Goal: Task Accomplishment & Management: Manage account settings

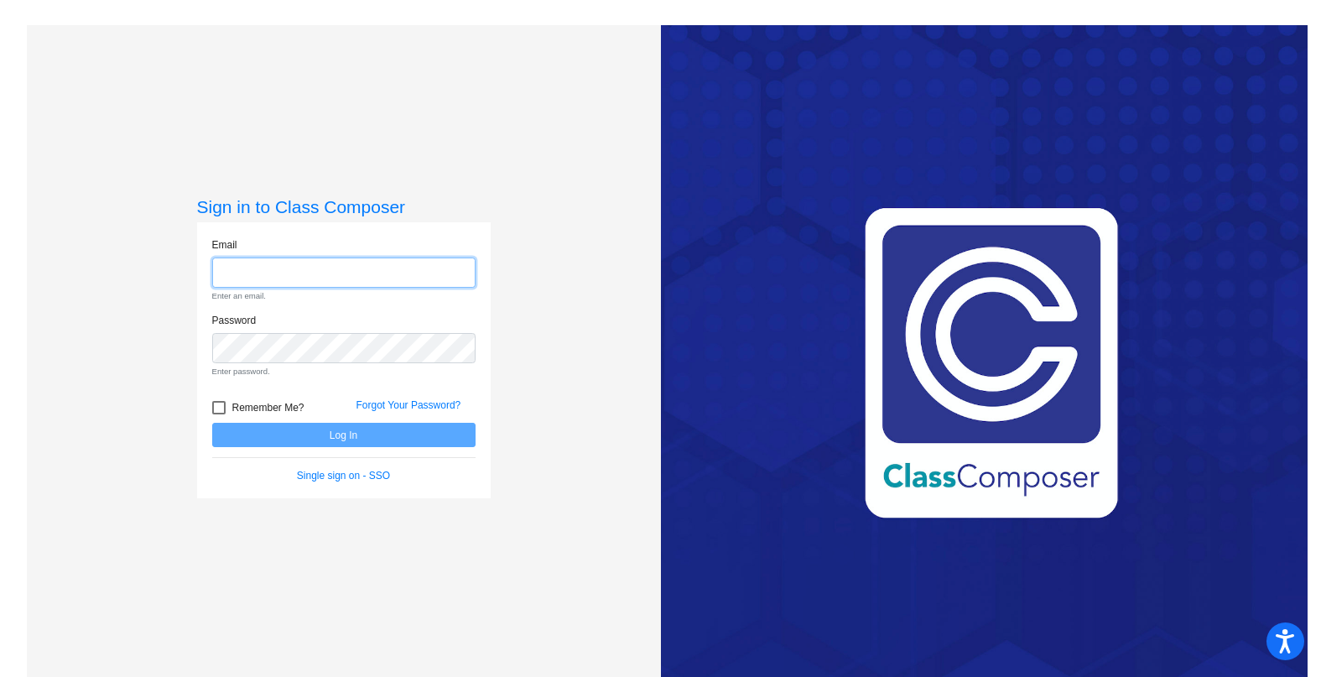
type input "[PERSON_NAME][EMAIL_ADDRESS][PERSON_NAME][DOMAIN_NAME]"
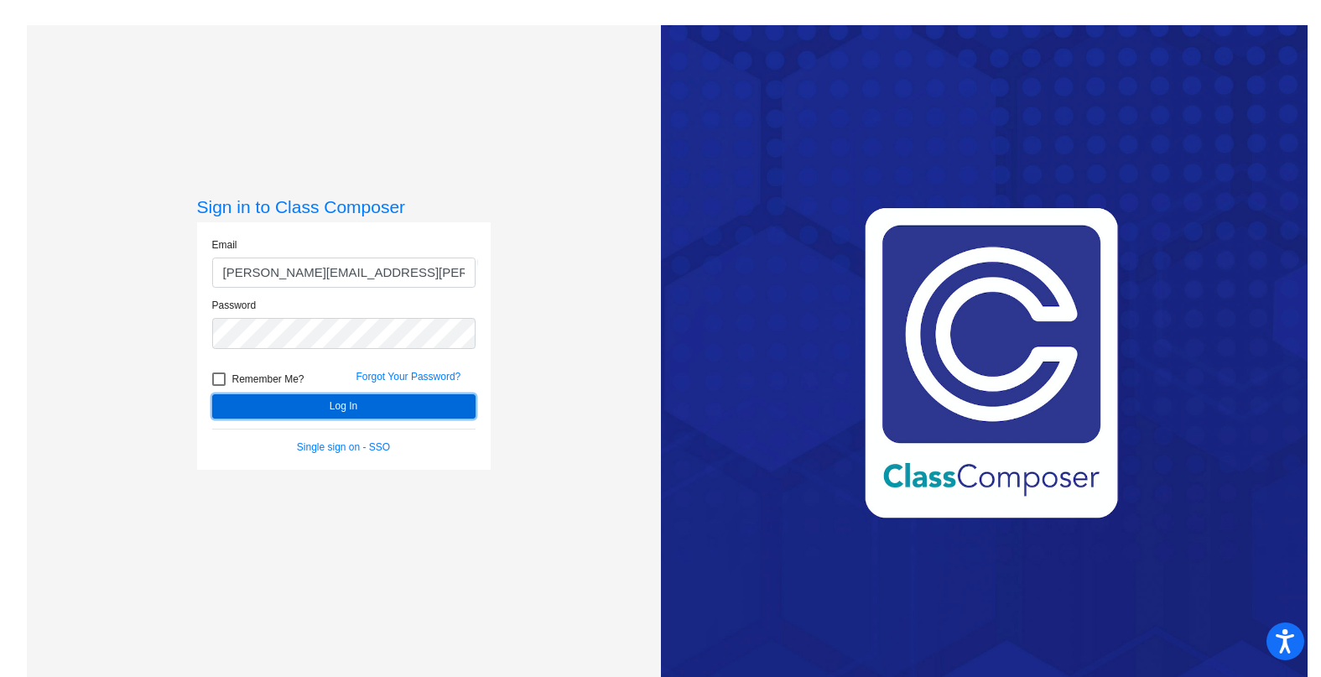
click at [439, 402] on button "Log In" at bounding box center [343, 406] width 263 height 24
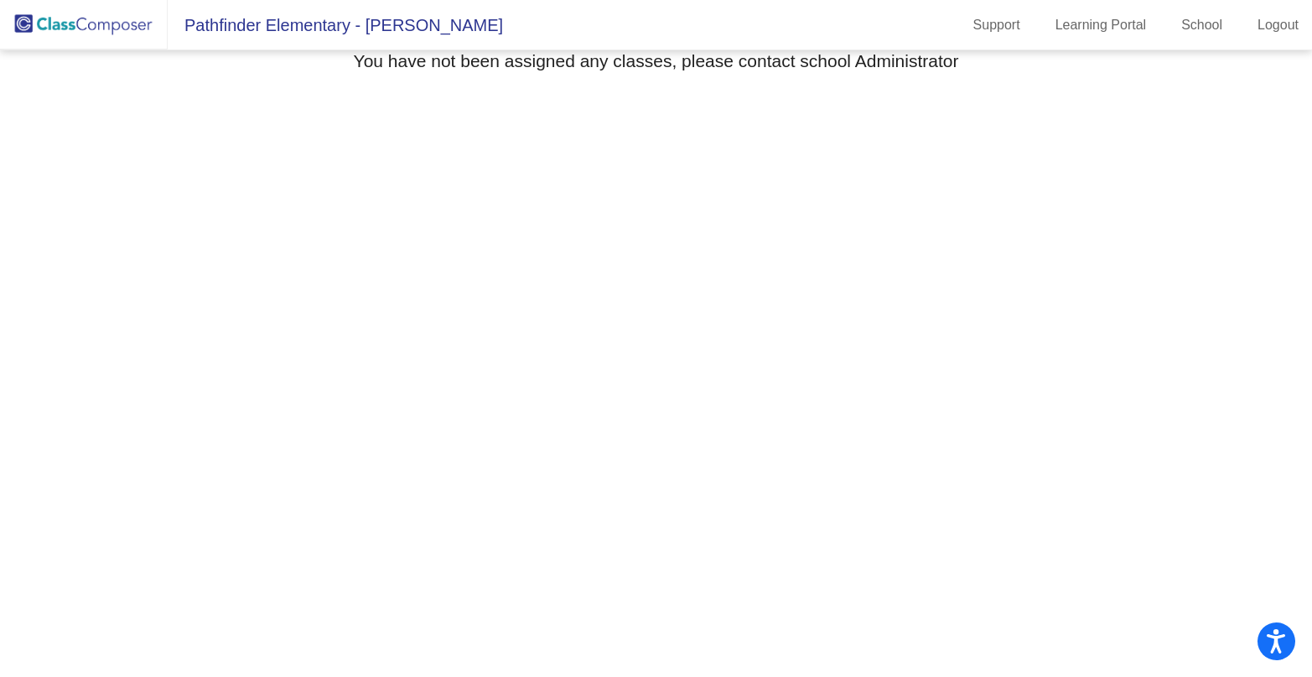
click at [287, 25] on span "Pathfinder Elementary - [PERSON_NAME]" at bounding box center [335, 25] width 335 height 27
click at [1207, 29] on link "School" at bounding box center [1202, 25] width 68 height 27
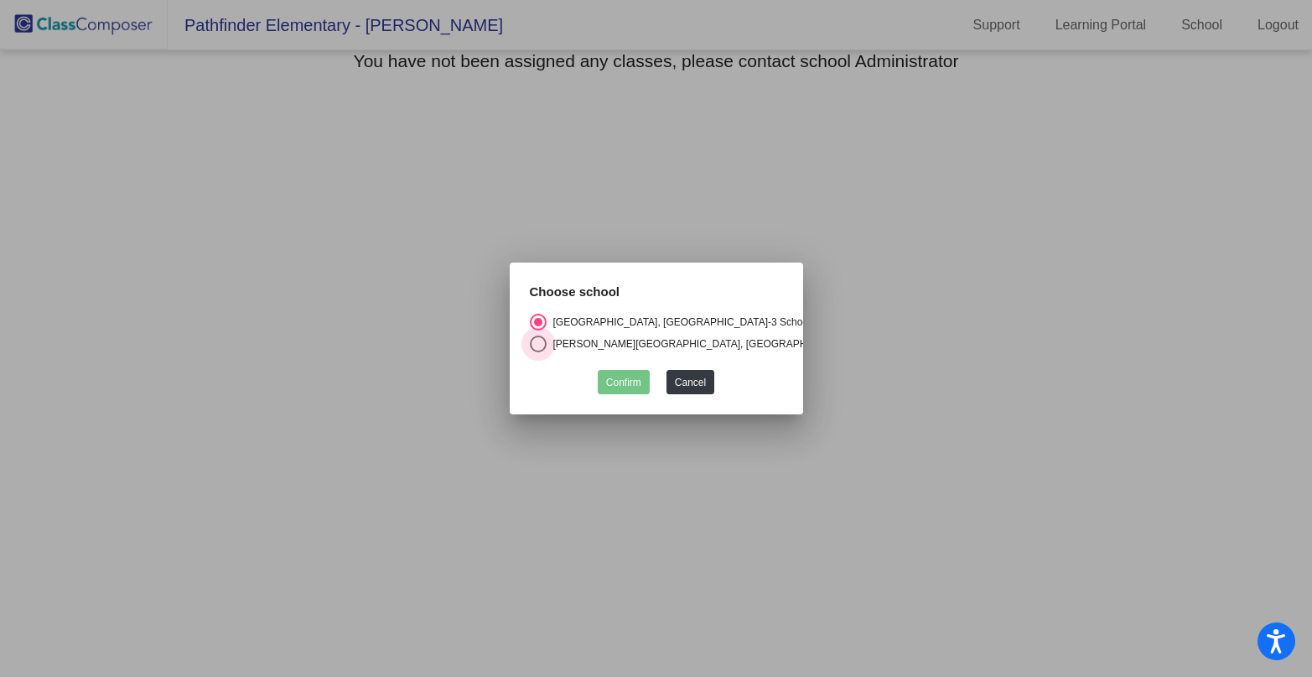
click at [535, 342] on div "Select an option" at bounding box center [538, 343] width 17 height 17
click at [537, 352] on input "[PERSON_NAME][GEOGRAPHIC_DATA], [GEOGRAPHIC_DATA]" at bounding box center [537, 352] width 1 height 1
radio input "true"
click at [624, 389] on button "Confirm" at bounding box center [624, 382] width 52 height 24
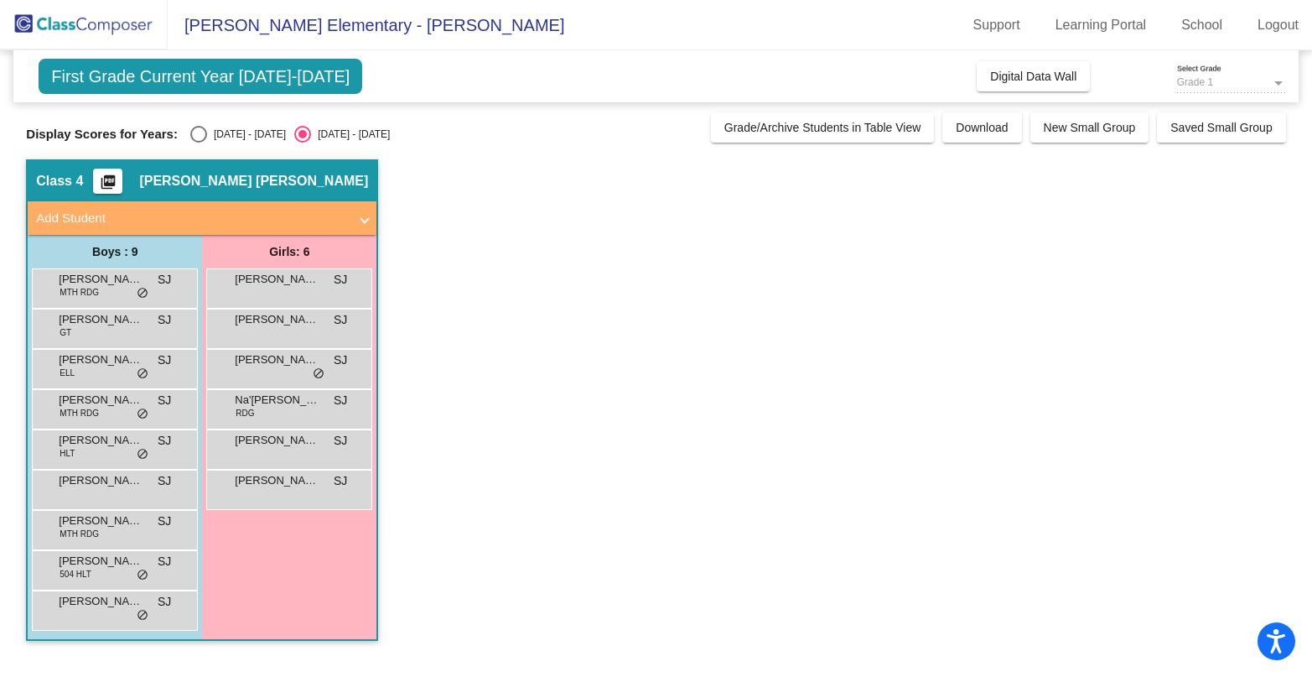
click at [1249, 80] on div "Grade 1" at bounding box center [1224, 83] width 94 height 12
click at [1043, 75] on span "Digital Data Wall" at bounding box center [1033, 76] width 86 height 13
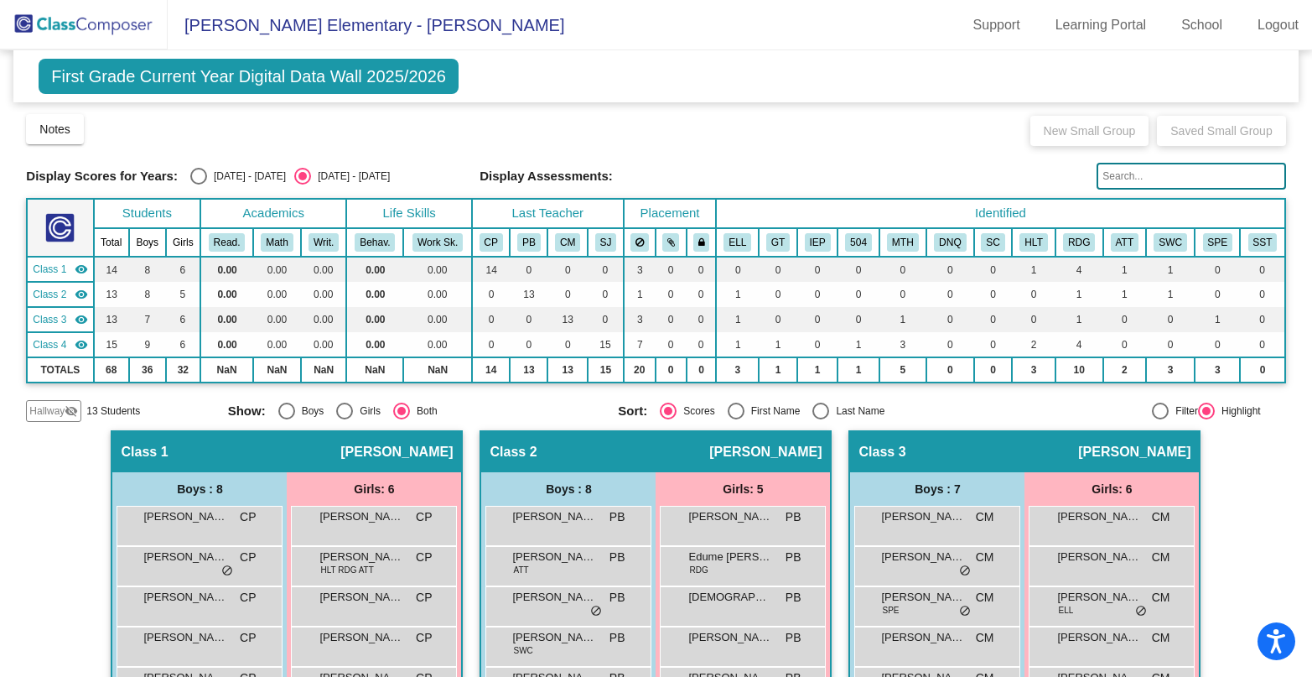
click at [198, 172] on div "Select an option" at bounding box center [198, 176] width 17 height 17
click at [198, 184] on input "[DATE] - [DATE]" at bounding box center [198, 184] width 1 height 1
radio input "true"
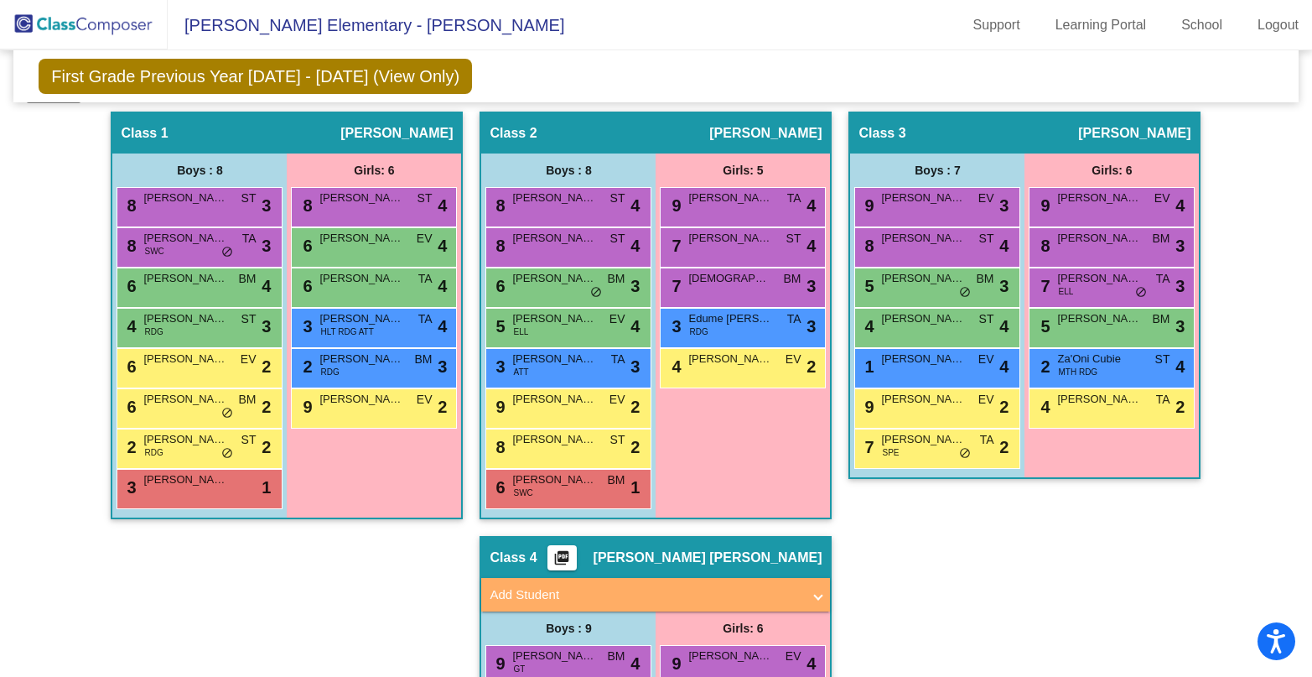
scroll to position [288, 0]
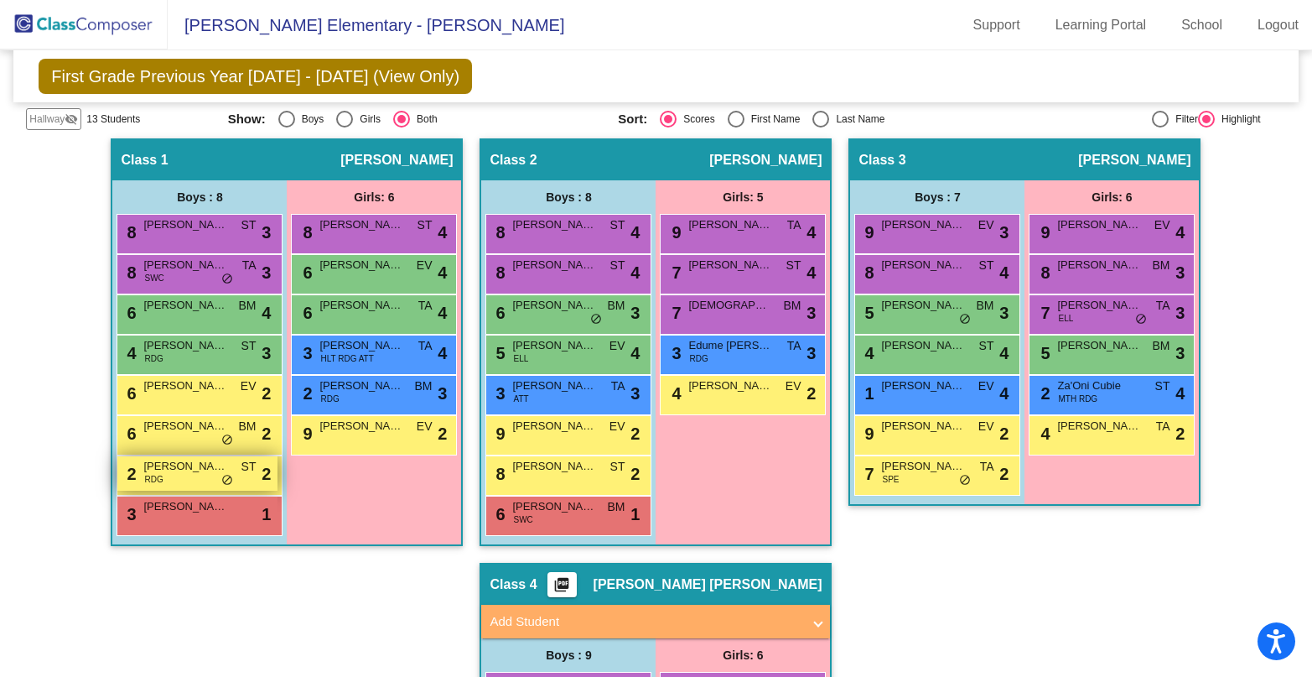
click at [168, 471] on span "[PERSON_NAME]" at bounding box center [185, 466] width 84 height 17
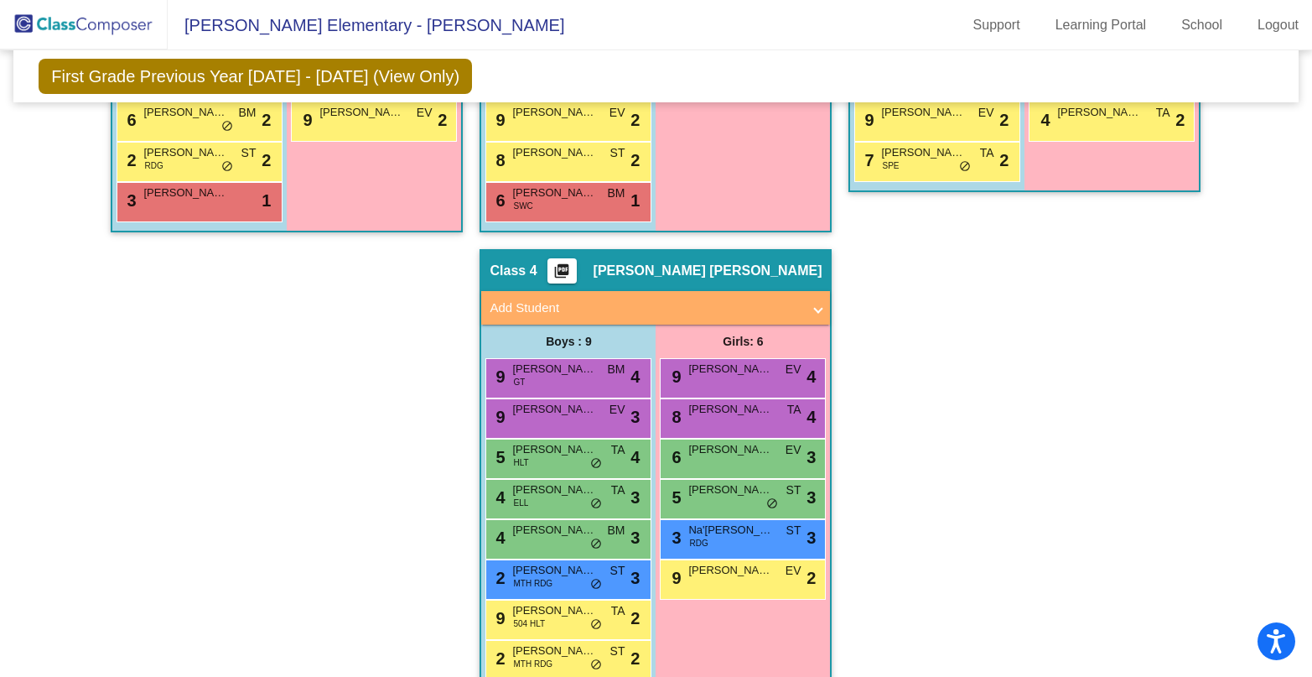
scroll to position [672, 0]
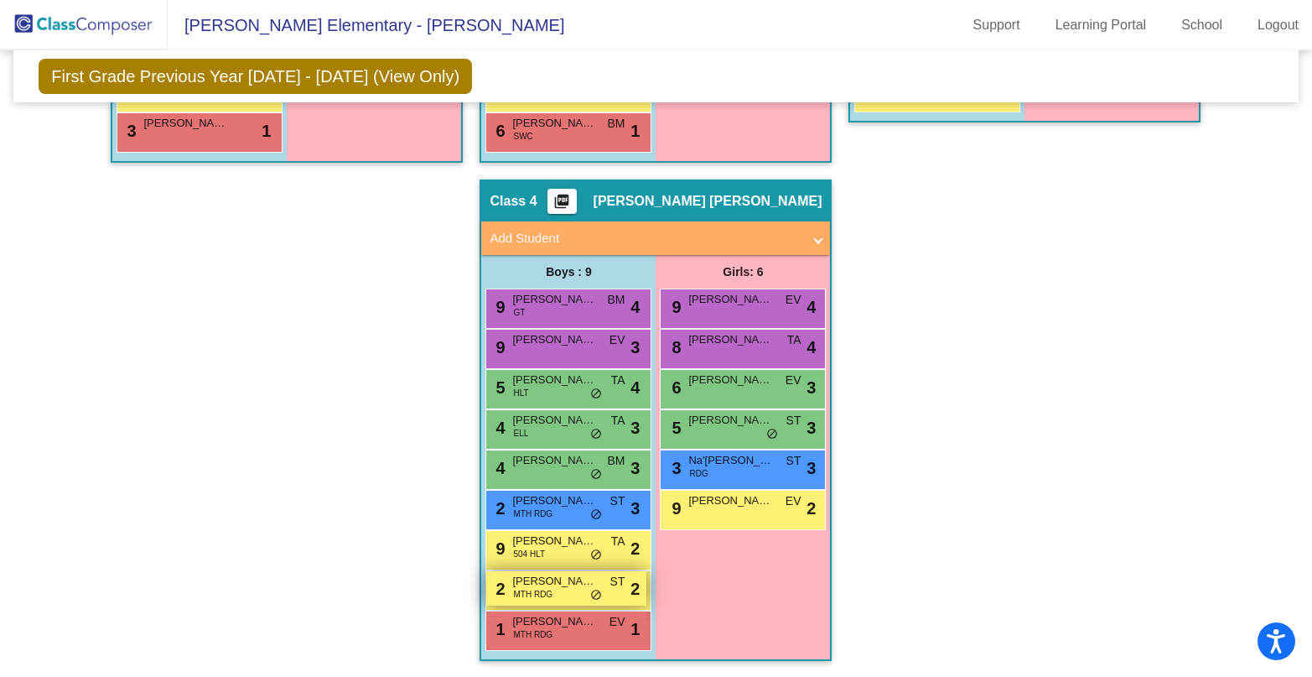
click at [525, 585] on span "[PERSON_NAME]" at bounding box center [554, 581] width 84 height 17
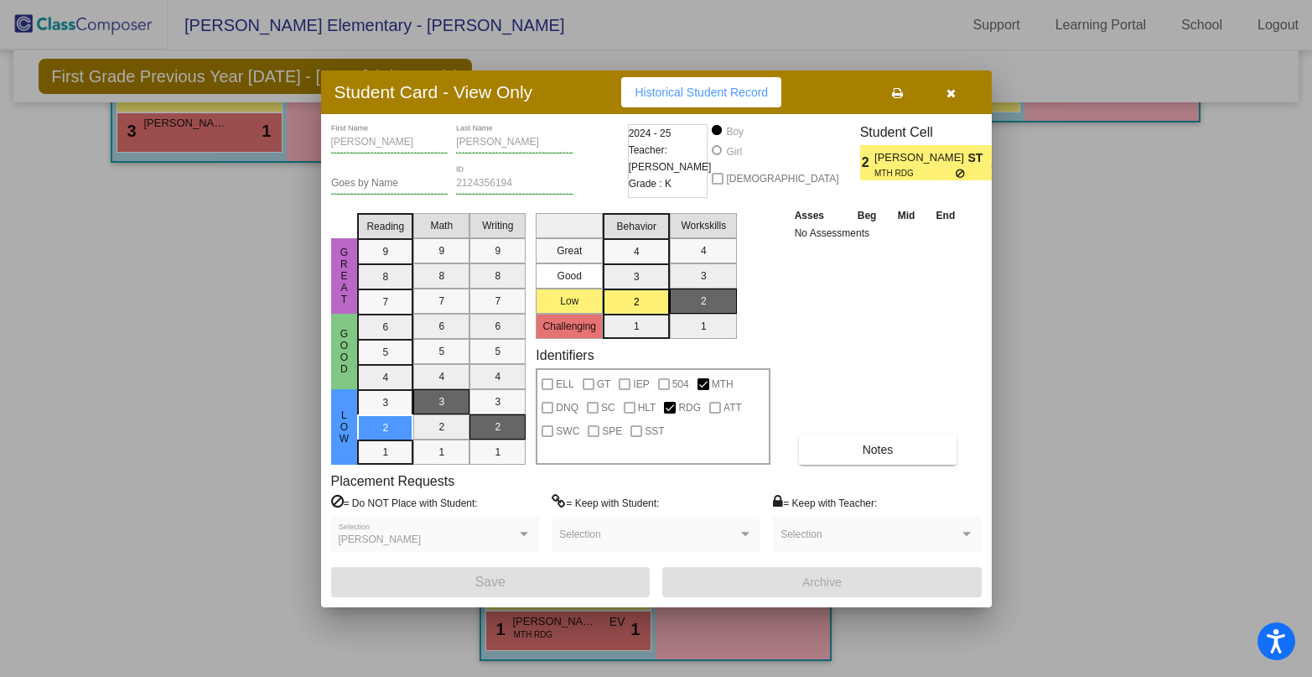
click at [948, 99] on button "button" at bounding box center [952, 92] width 54 height 30
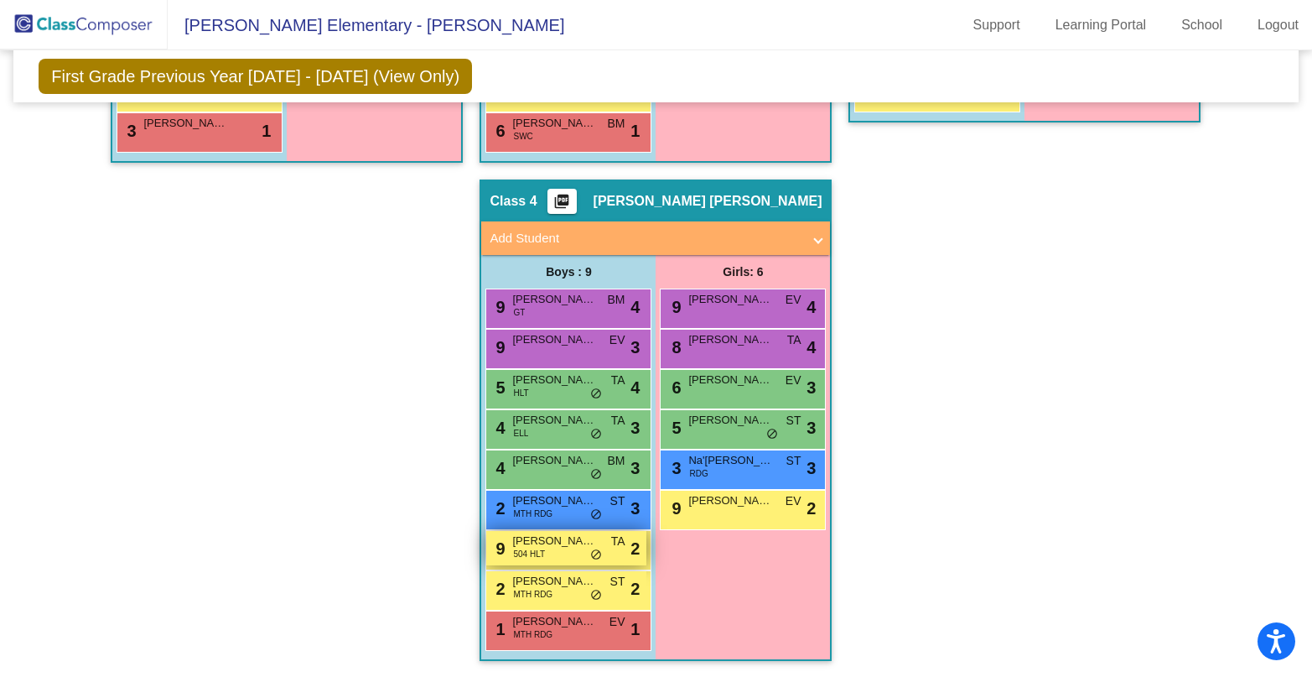
click at [548, 556] on div "9 [PERSON_NAME] 504 HLT TA lock do_not_disturb_alt 2" at bounding box center [566, 548] width 160 height 34
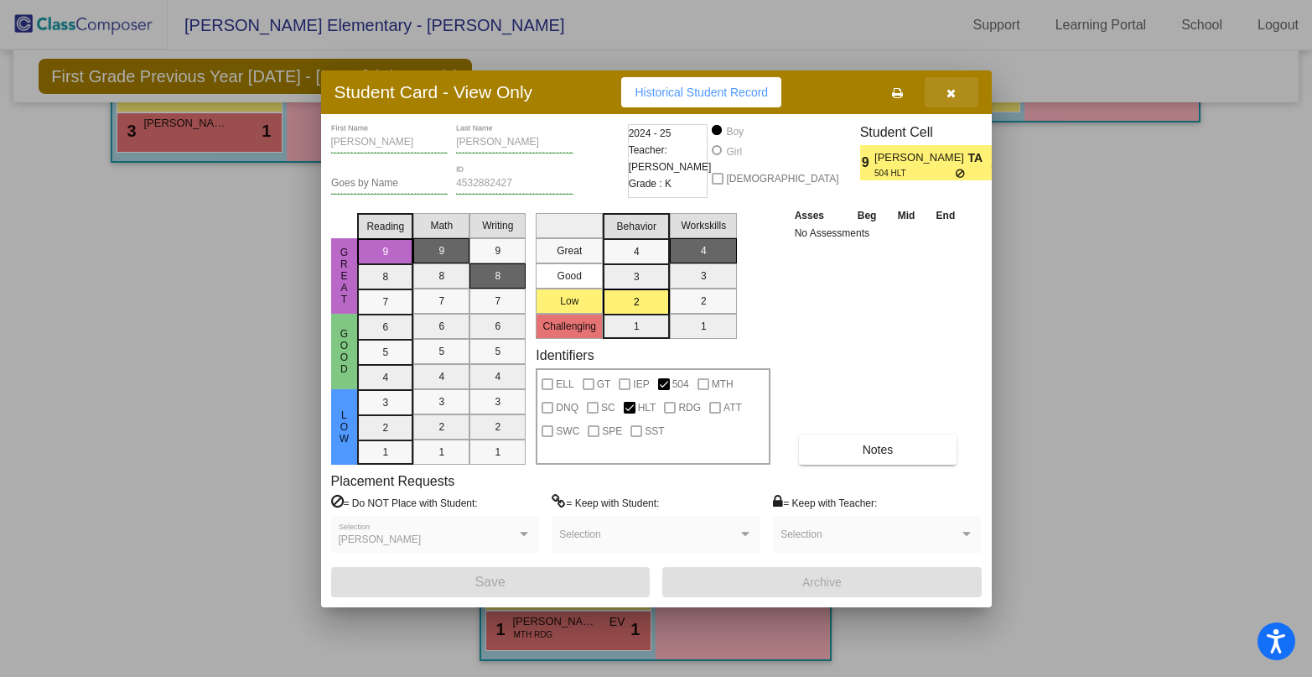
click at [958, 91] on button "button" at bounding box center [952, 92] width 54 height 30
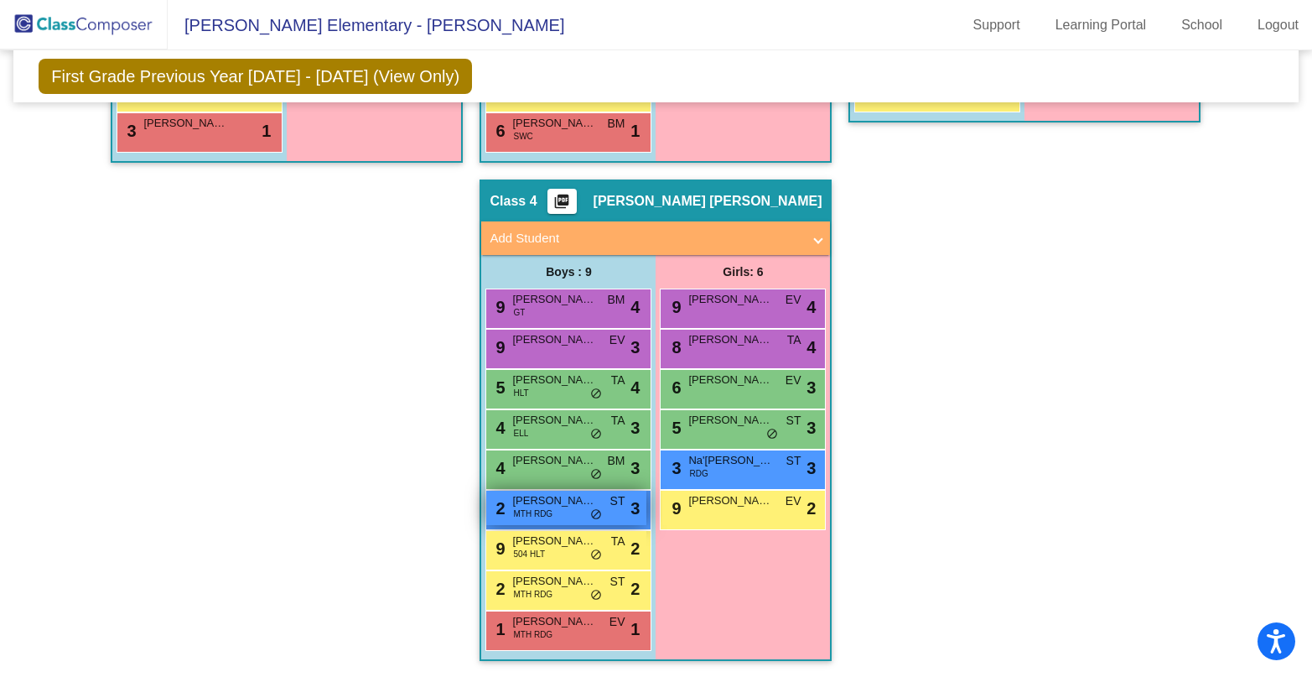
click at [563, 517] on div "2 [PERSON_NAME] MTH RDG ST lock do_not_disturb_alt 3" at bounding box center [566, 508] width 160 height 34
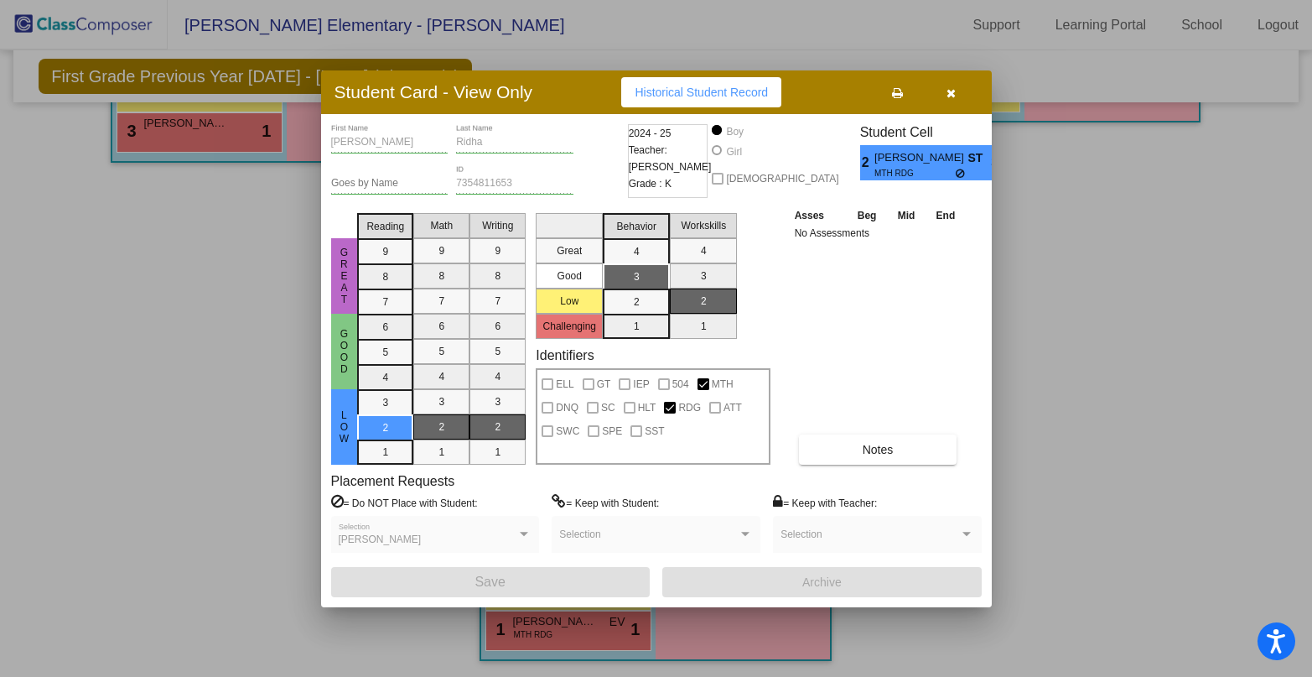
click at [958, 96] on button "button" at bounding box center [952, 92] width 54 height 30
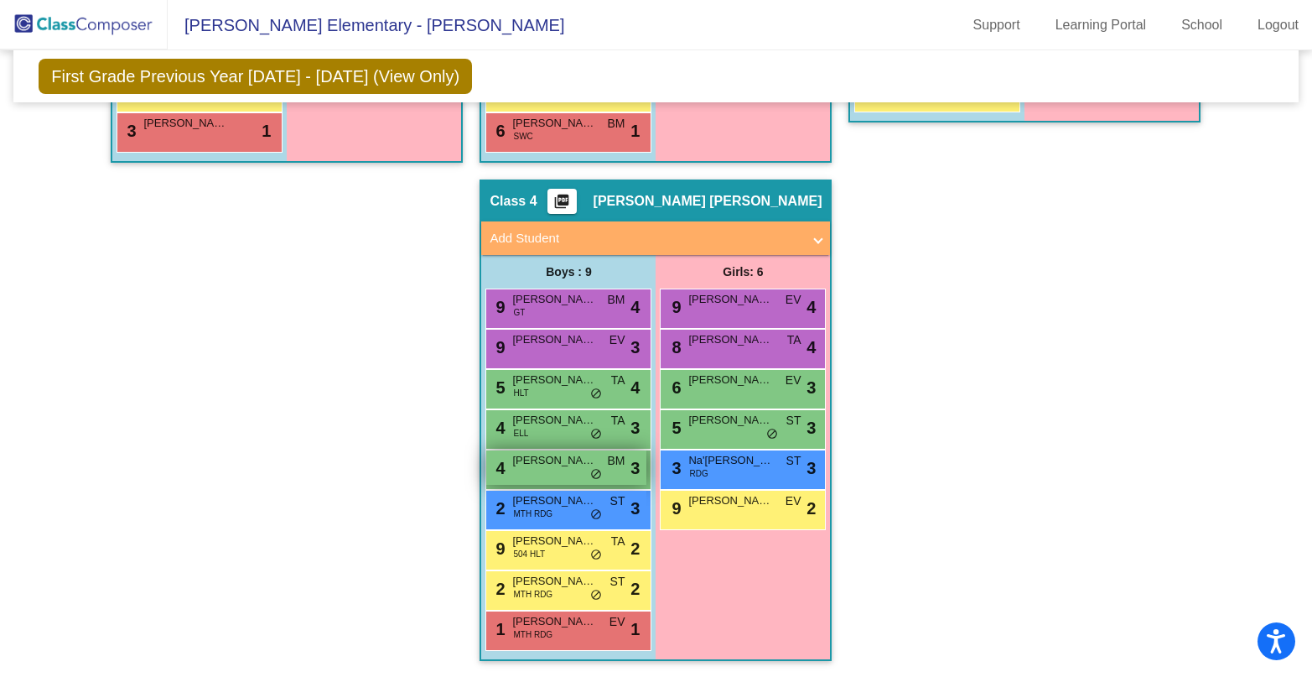
click at [544, 466] on span "[PERSON_NAME]" at bounding box center [554, 460] width 84 height 17
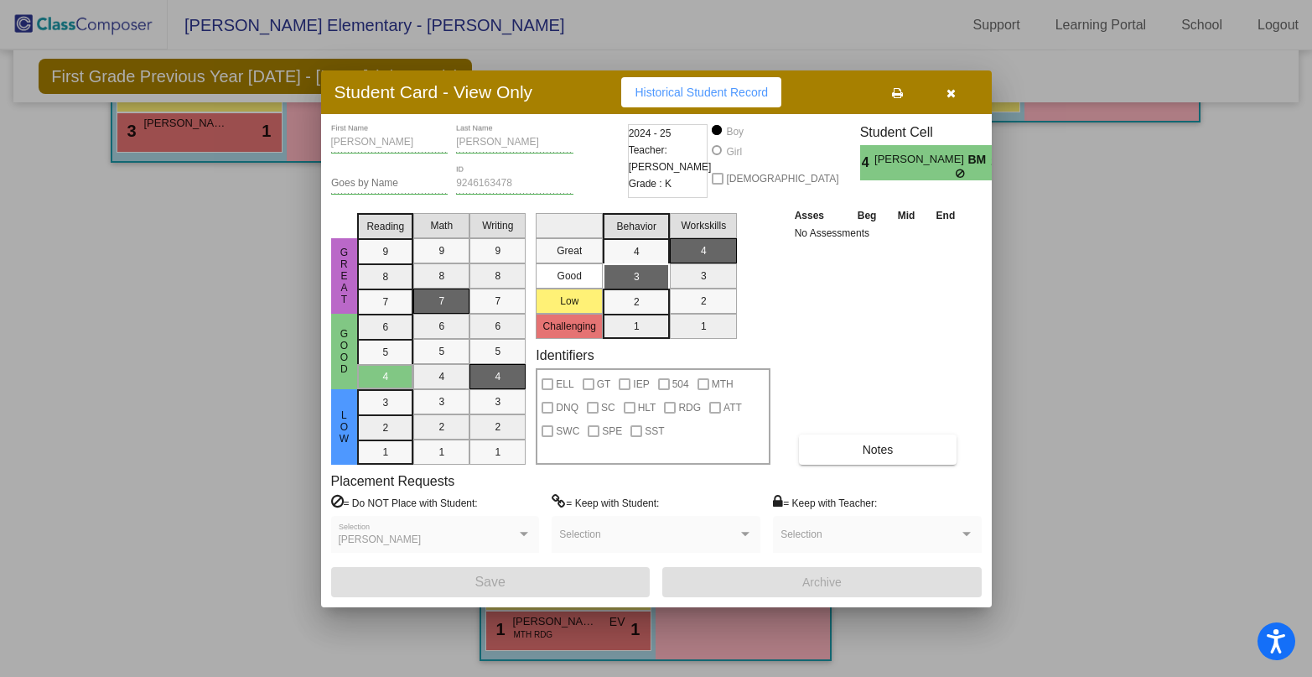
click at [958, 99] on button "button" at bounding box center [952, 92] width 54 height 30
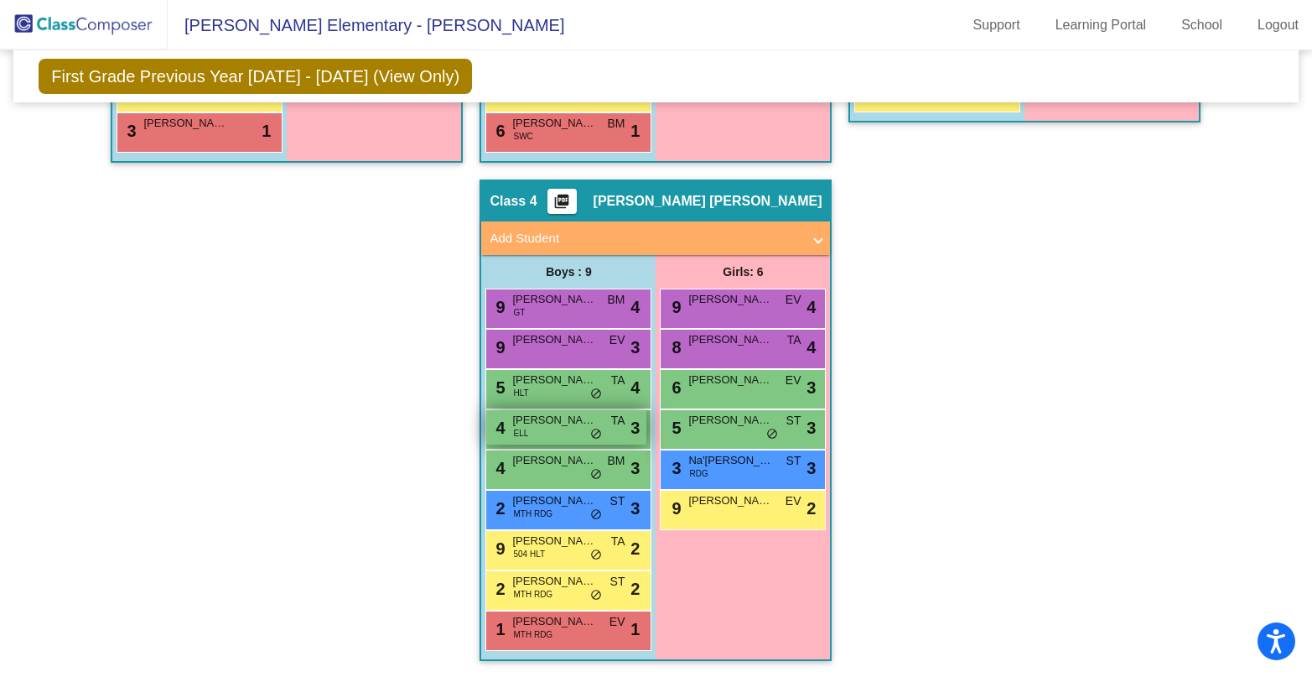
click at [556, 436] on div "4 Firdavs [PERSON_NAME] ELL TA lock do_not_disturb_alt 3" at bounding box center [566, 427] width 160 height 34
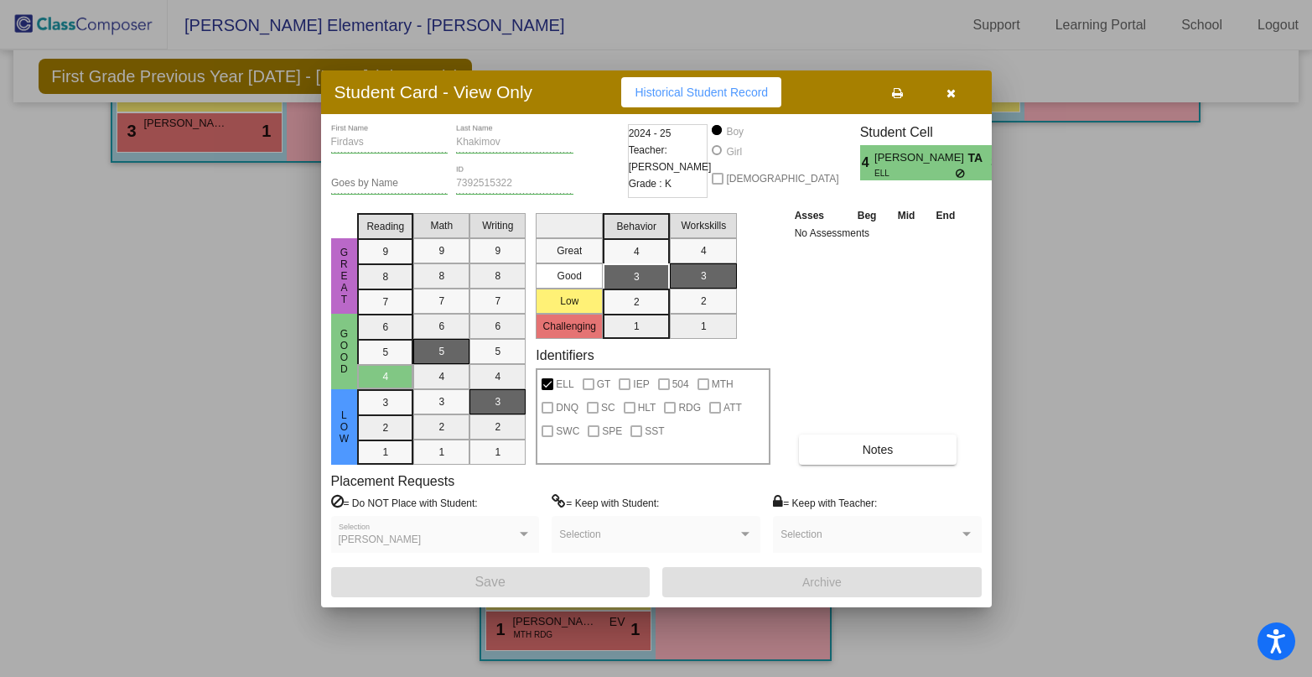
click at [958, 94] on button "button" at bounding box center [952, 92] width 54 height 30
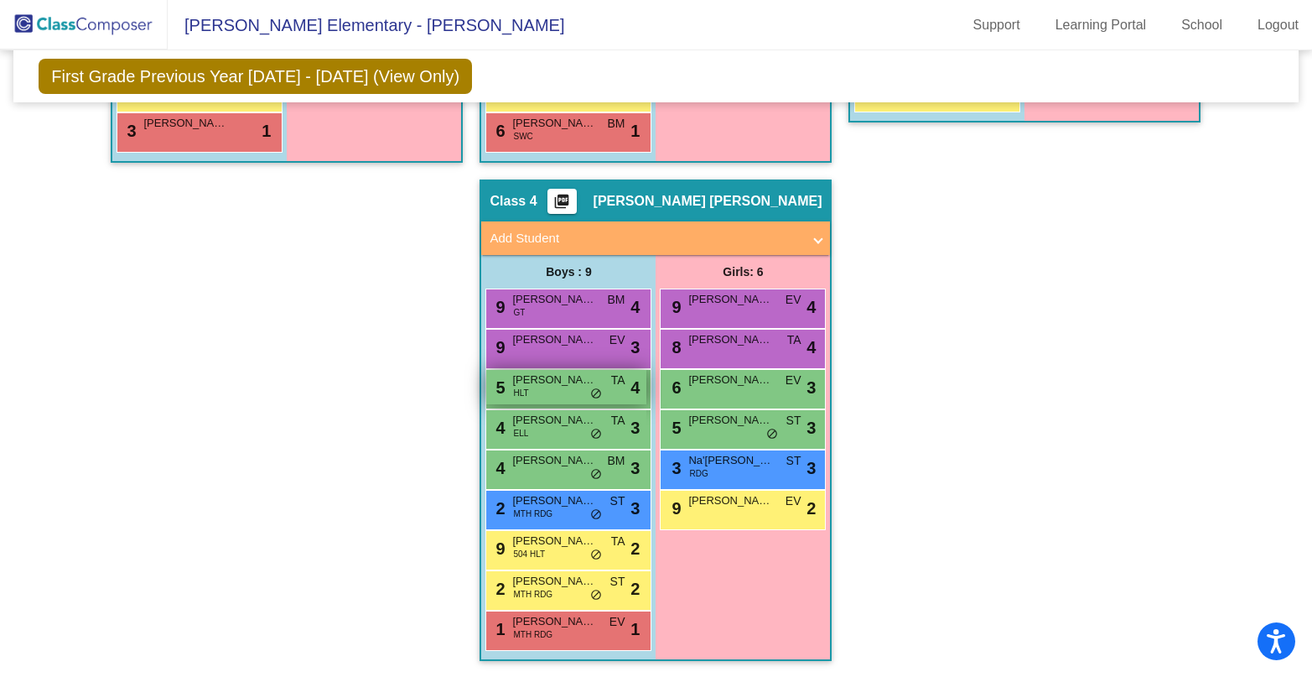
click at [527, 397] on div "5 [PERSON_NAME] HLT TA lock do_not_disturb_alt 4" at bounding box center [566, 387] width 160 height 34
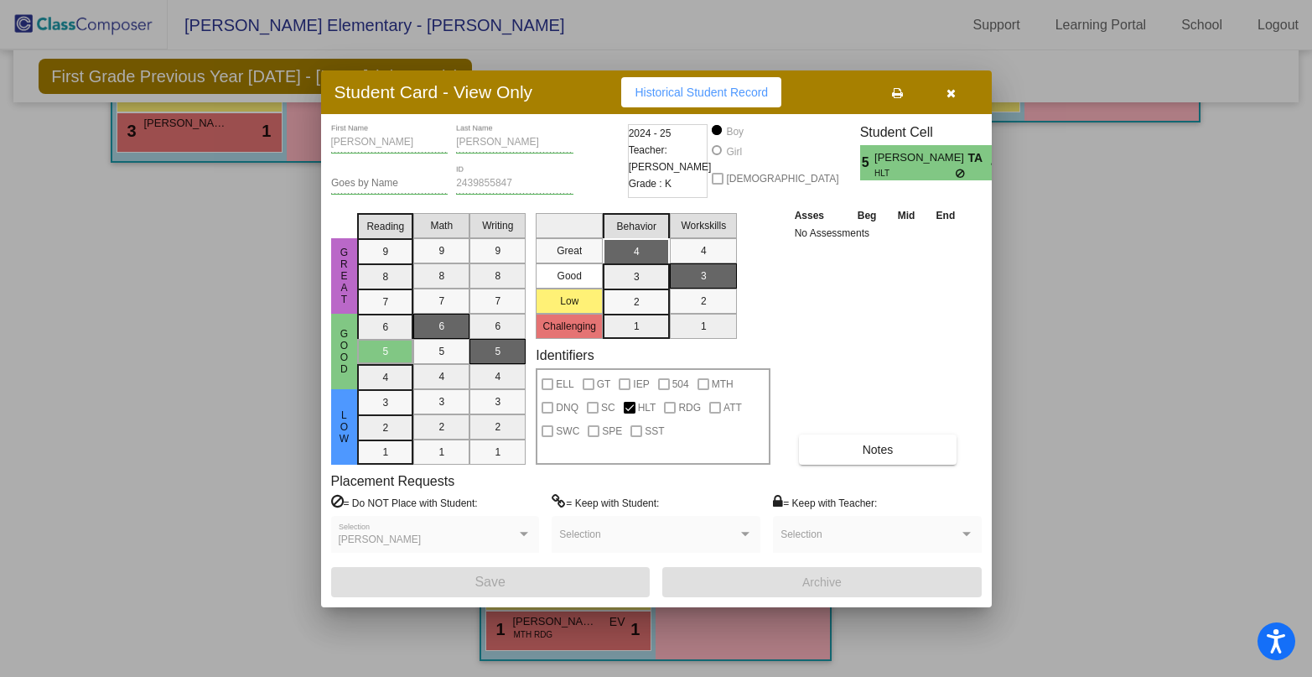
click at [959, 88] on button "button" at bounding box center [952, 92] width 54 height 30
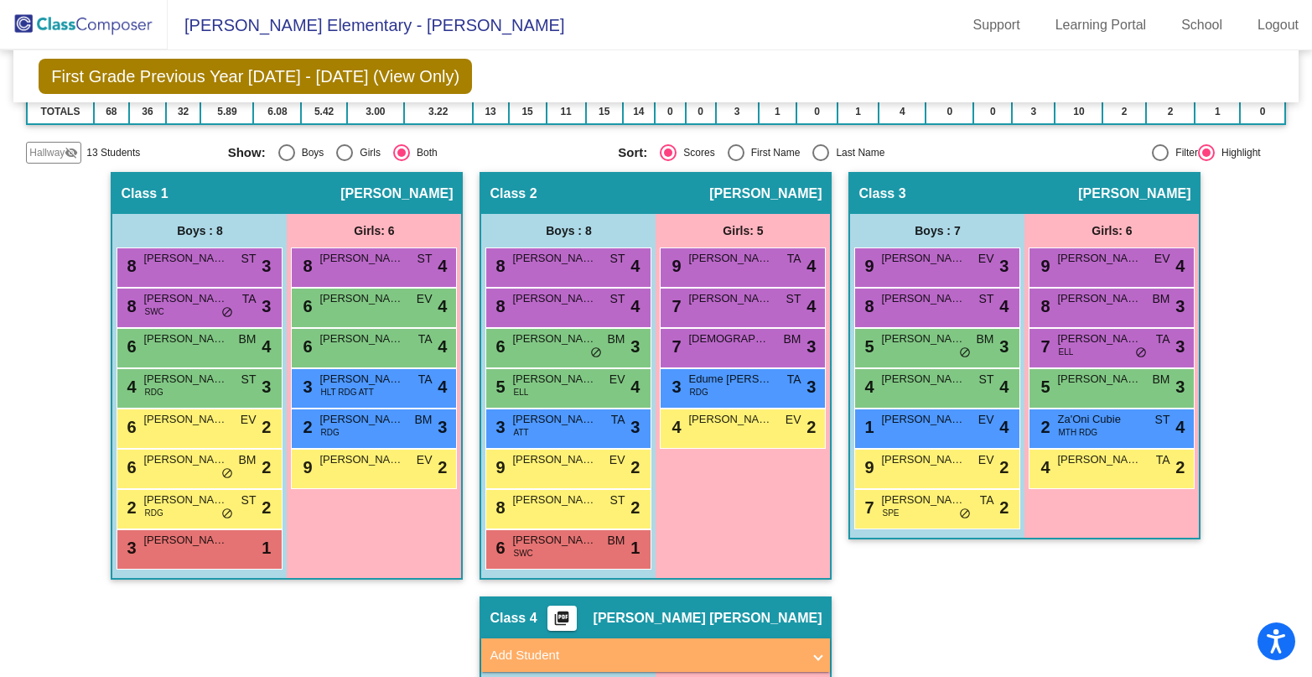
scroll to position [167, 0]
